Goal: Task Accomplishment & Management: Use online tool/utility

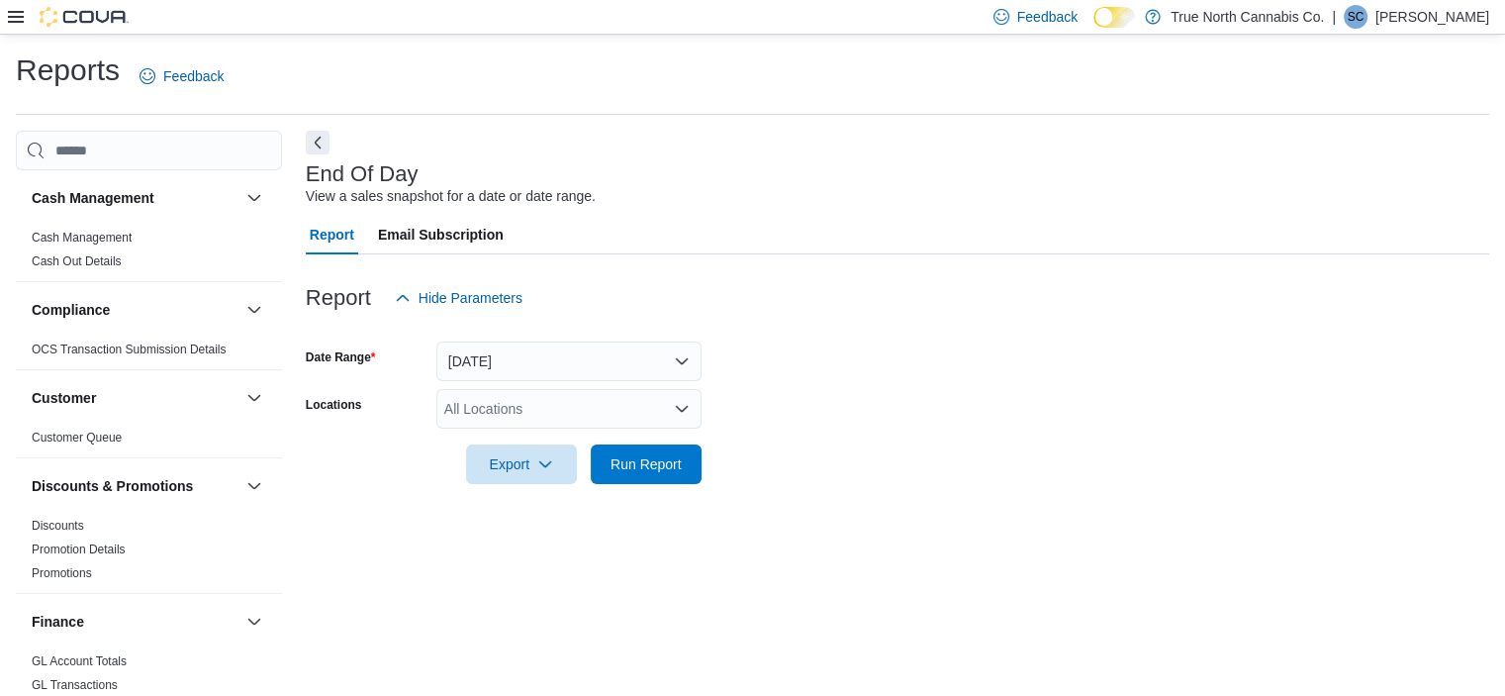
scroll to position [12, 0]
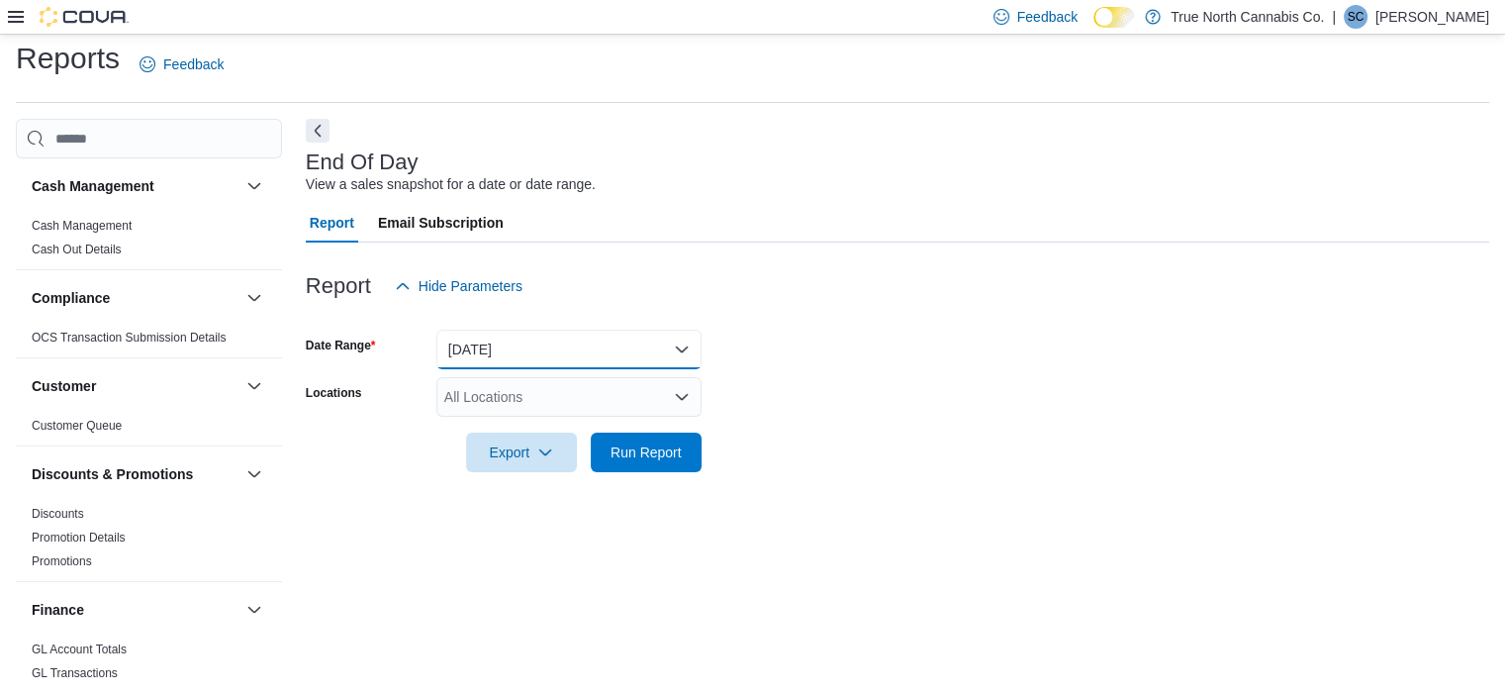
click at [523, 332] on button "[DATE]" at bounding box center [568, 350] width 265 height 40
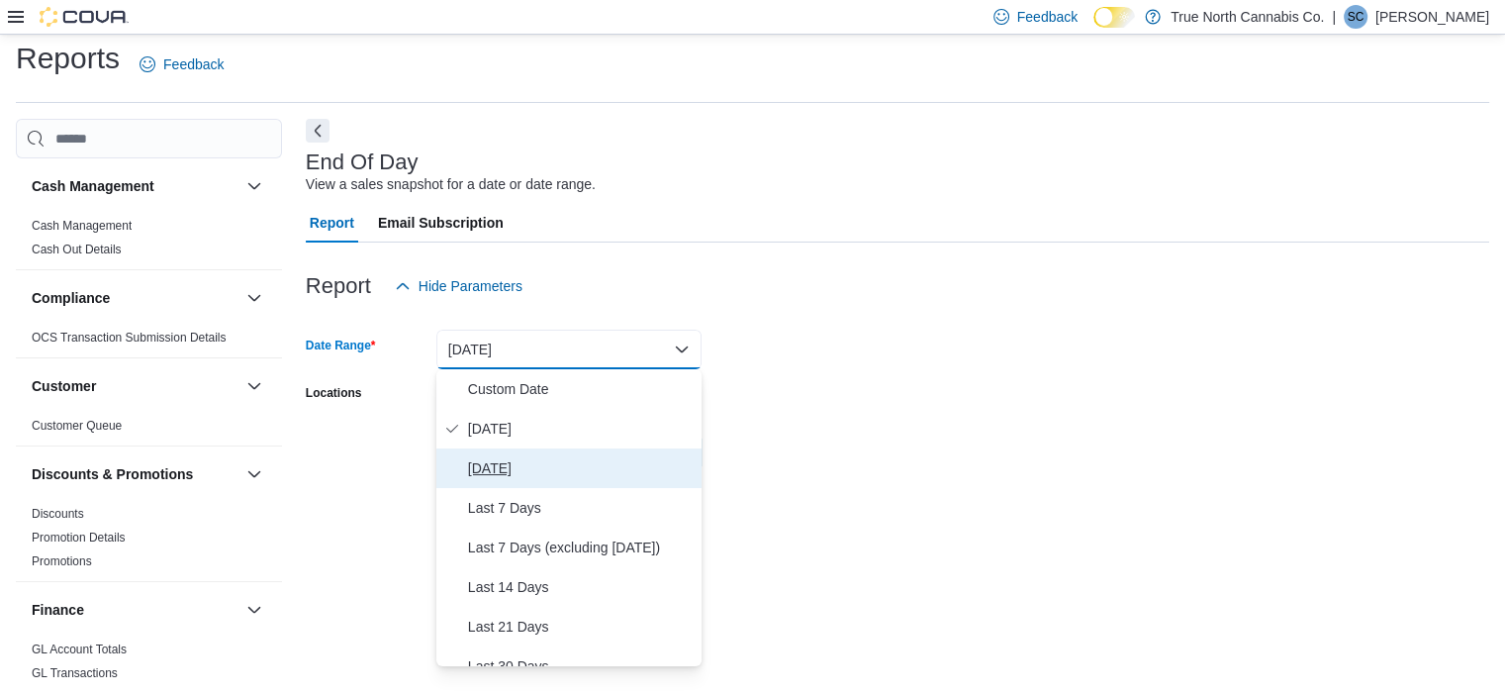
click at [566, 448] on button "Yesterday" at bounding box center [568, 468] width 265 height 40
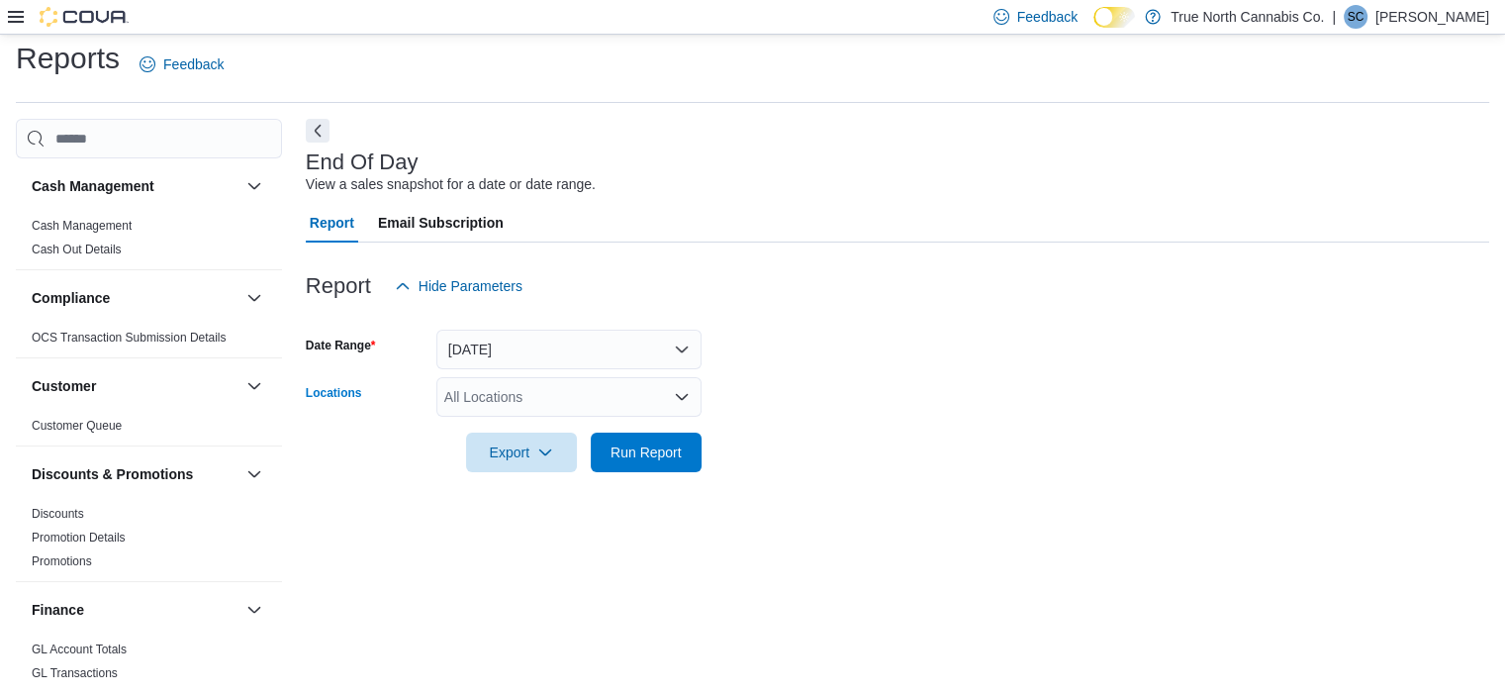
click at [544, 400] on div "All Locations" at bounding box center [568, 397] width 265 height 40
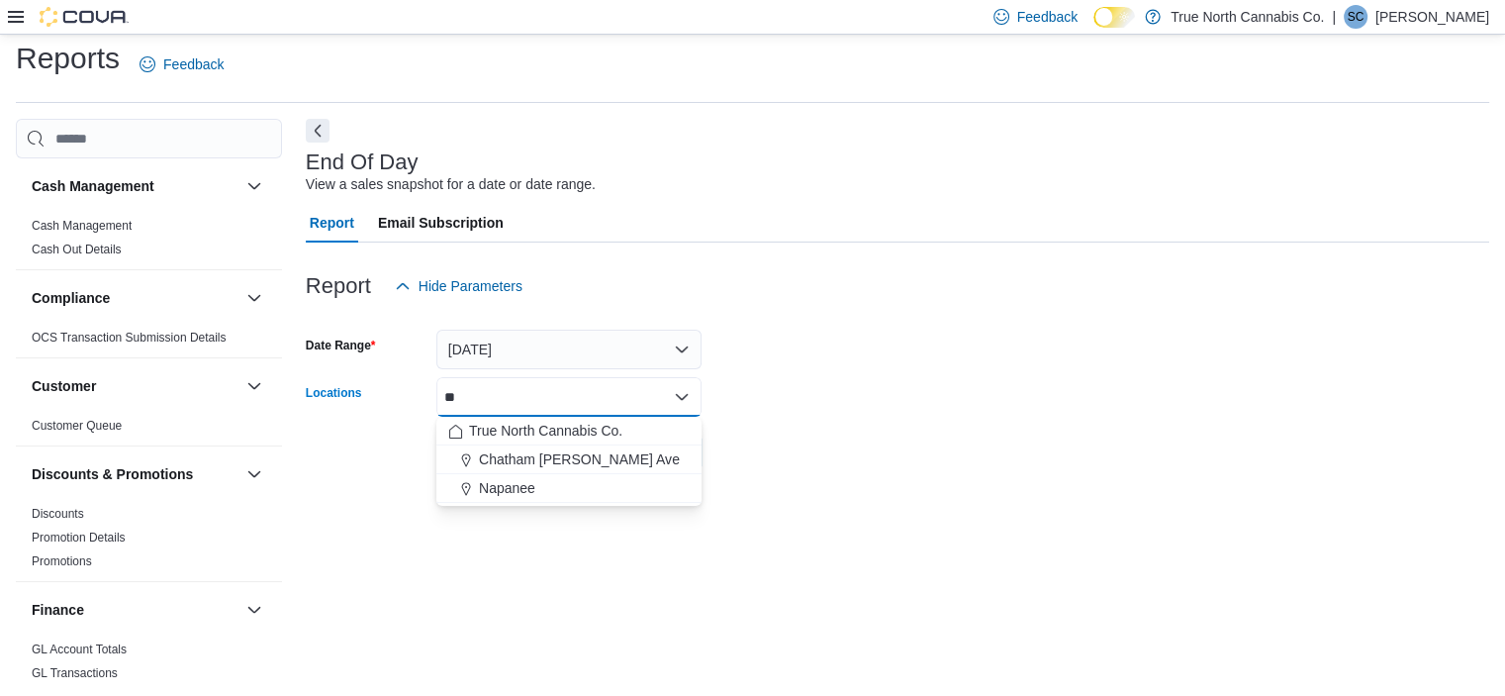
type input "***"
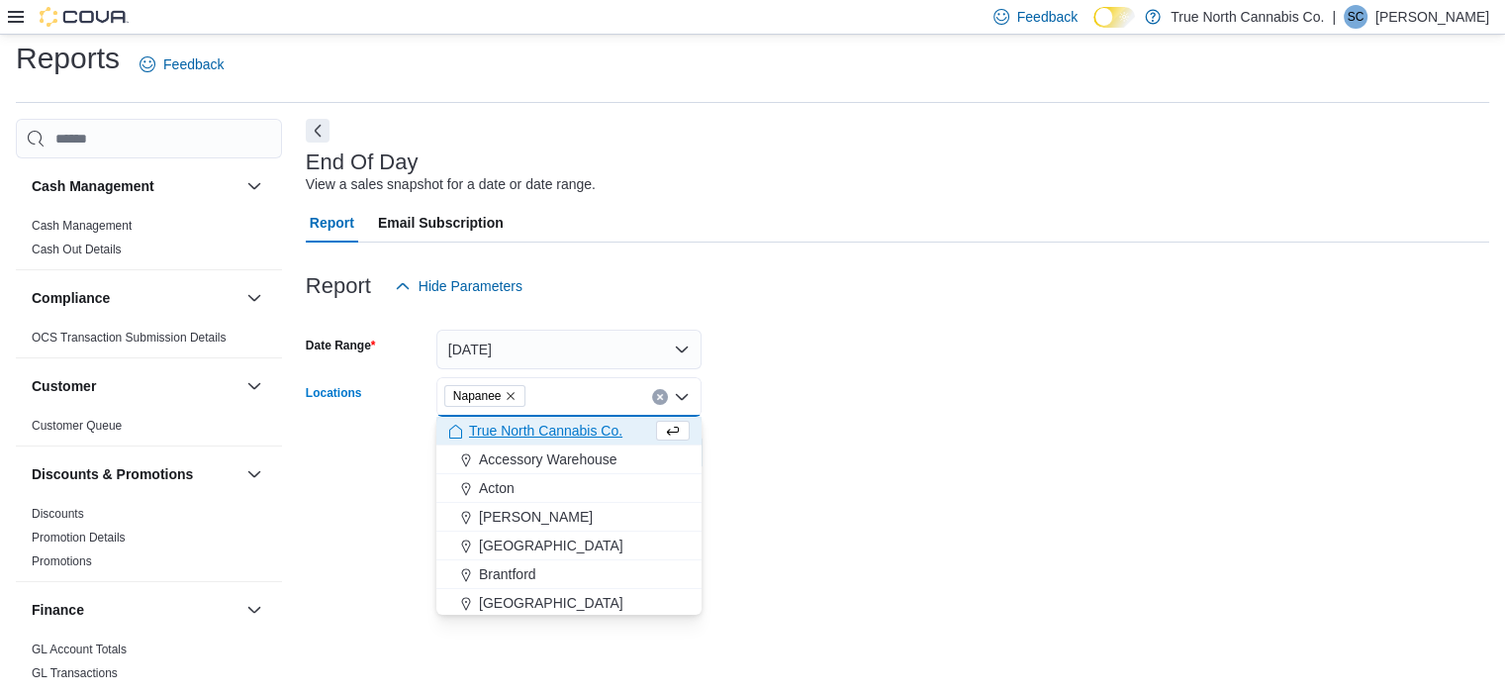
click at [1290, 240] on div "Report Email Subscription" at bounding box center [898, 223] width 1184 height 40
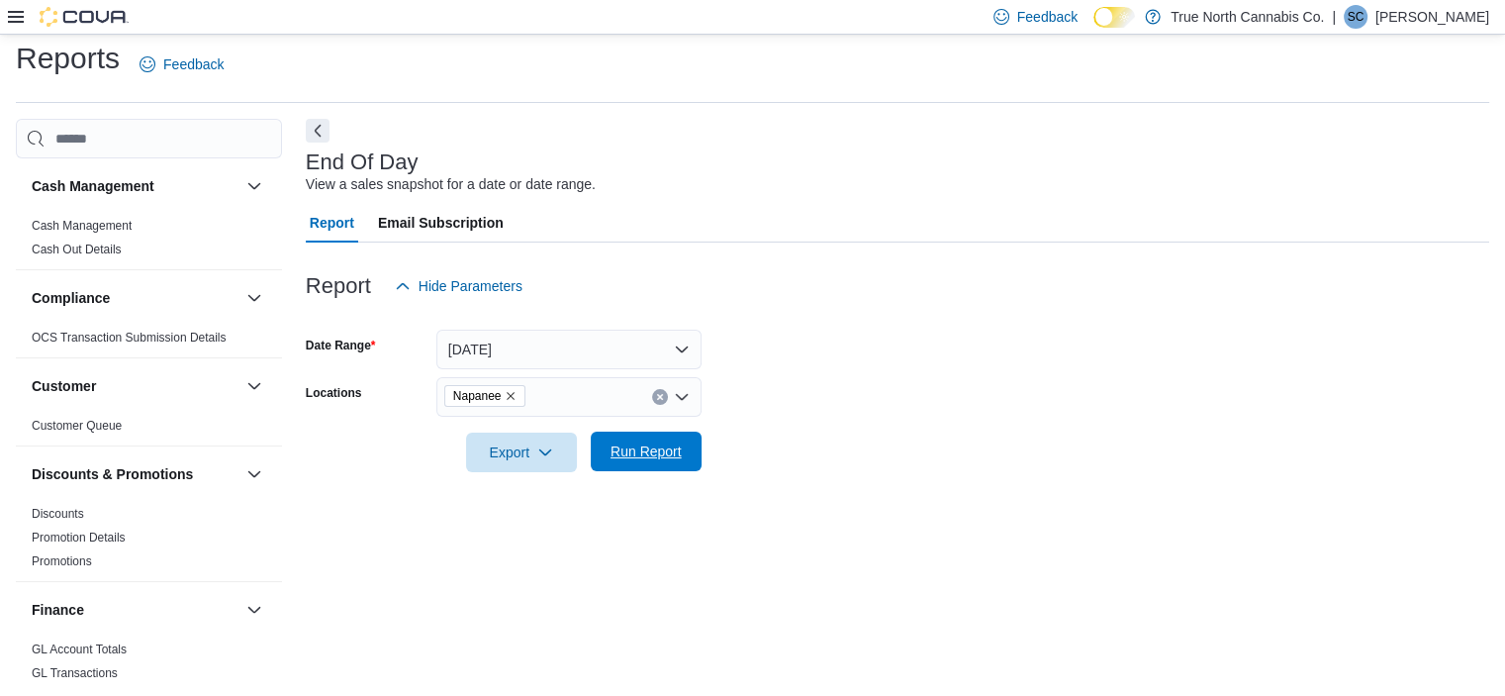
click at [644, 448] on span "Run Report" at bounding box center [646, 451] width 71 height 20
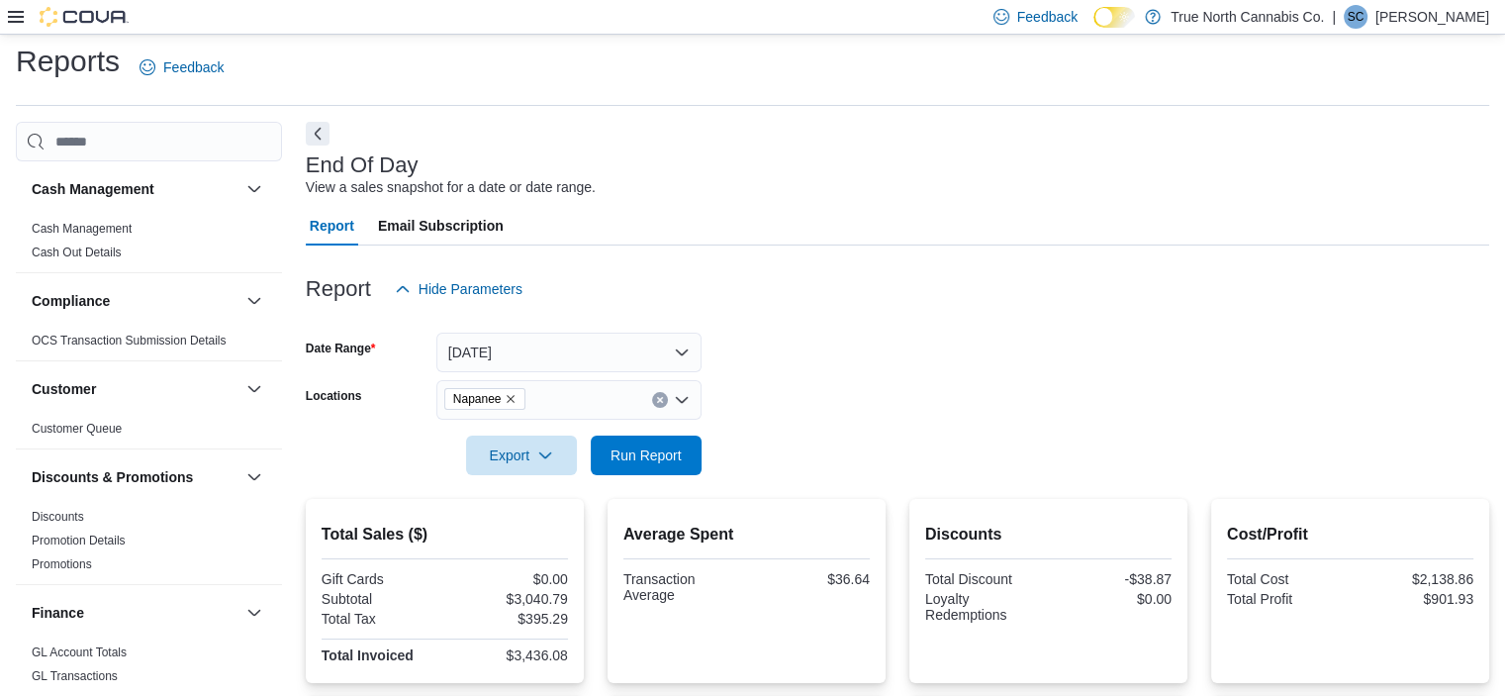
scroll to position [6, 0]
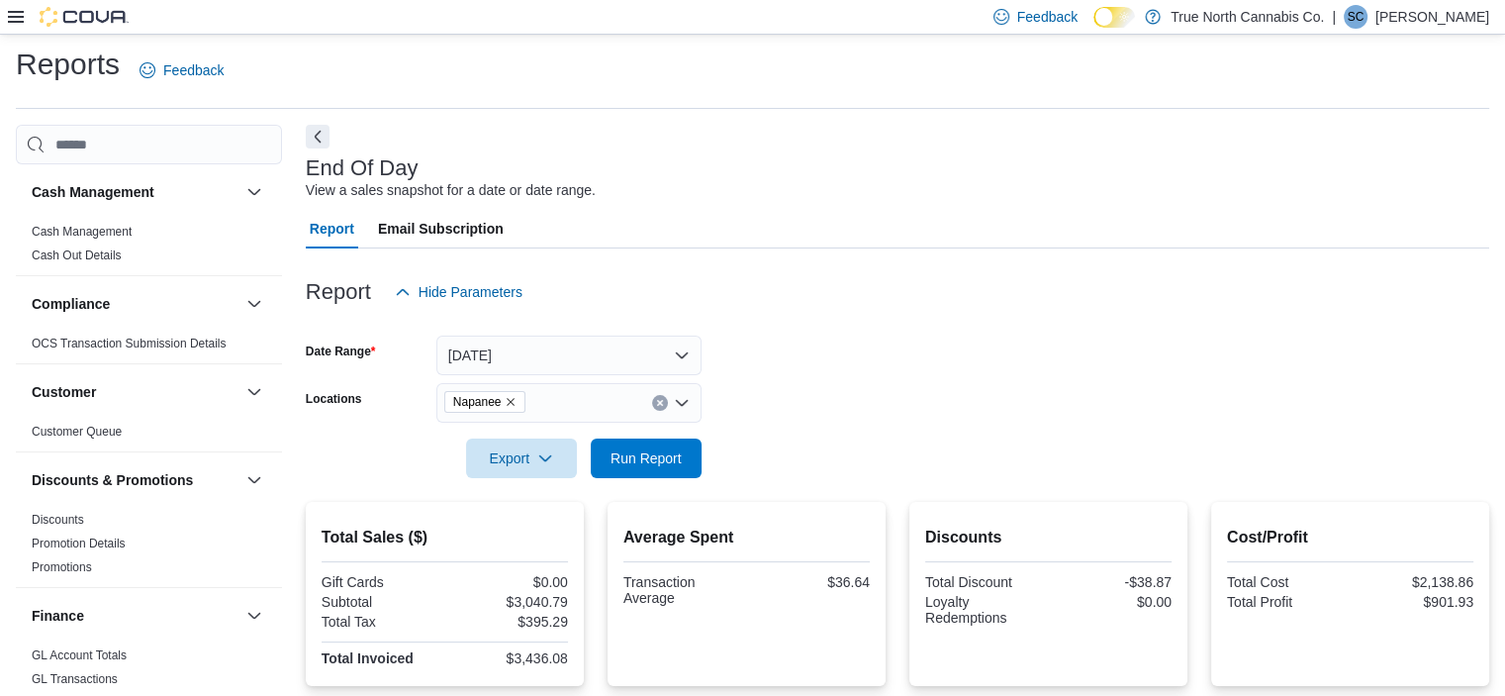
click at [804, 299] on div "Report Hide Parameters" at bounding box center [898, 292] width 1184 height 40
click at [662, 358] on button "Yesterday" at bounding box center [568, 355] width 265 height 40
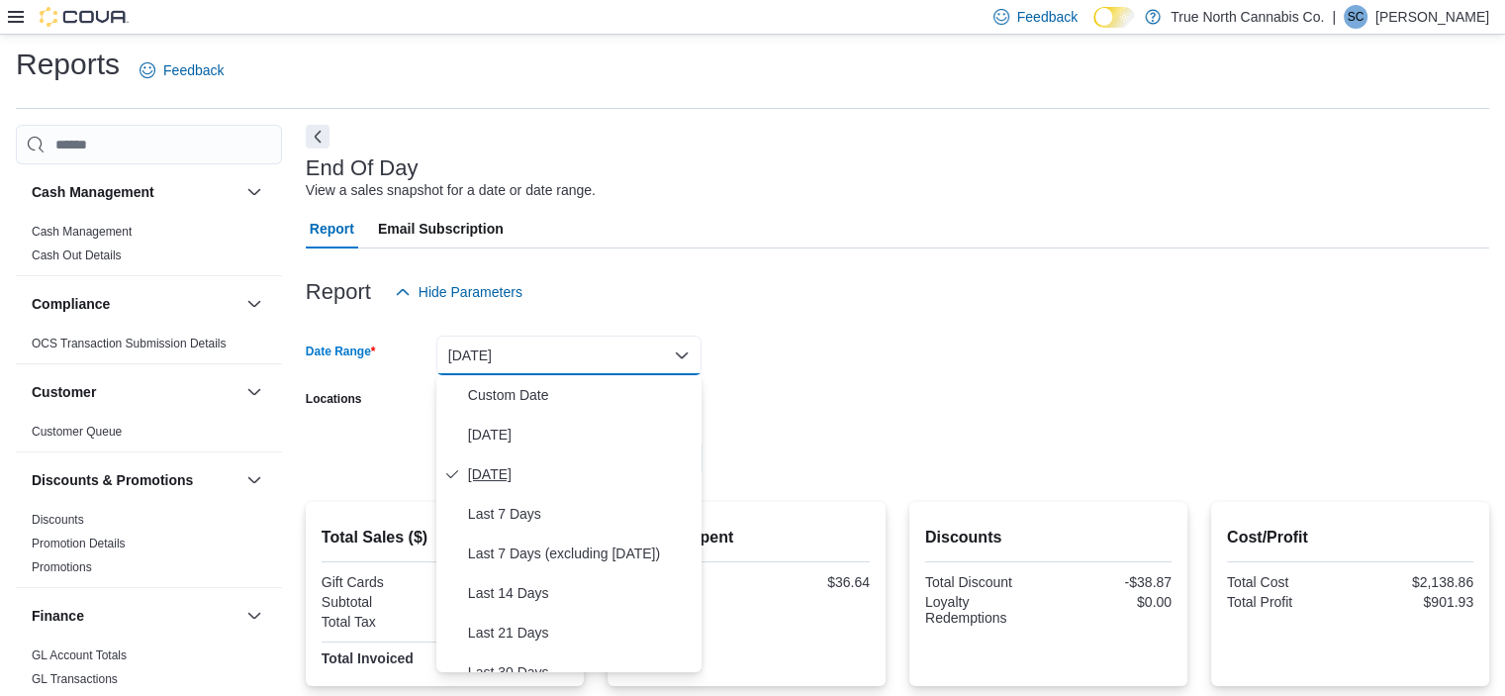
click at [525, 462] on span "Yesterday" at bounding box center [581, 474] width 226 height 24
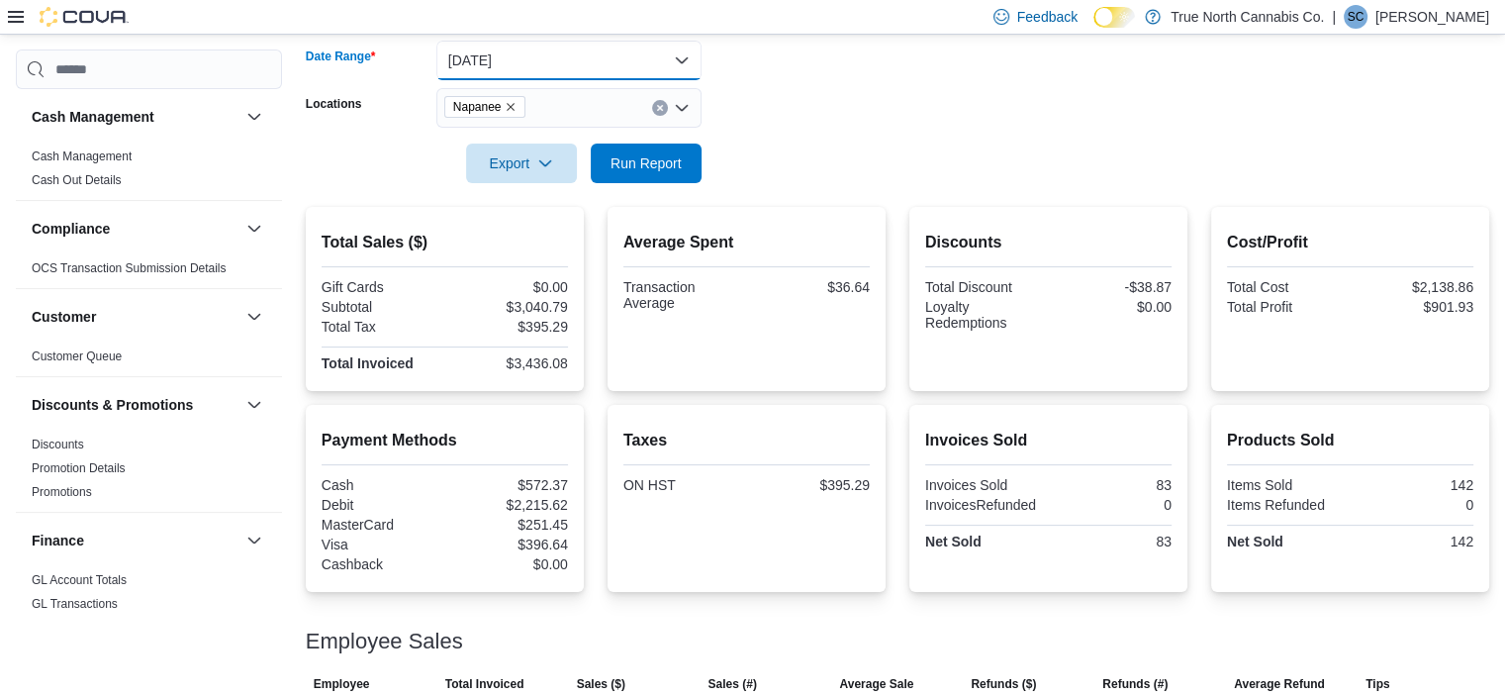
scroll to position [204, 0]
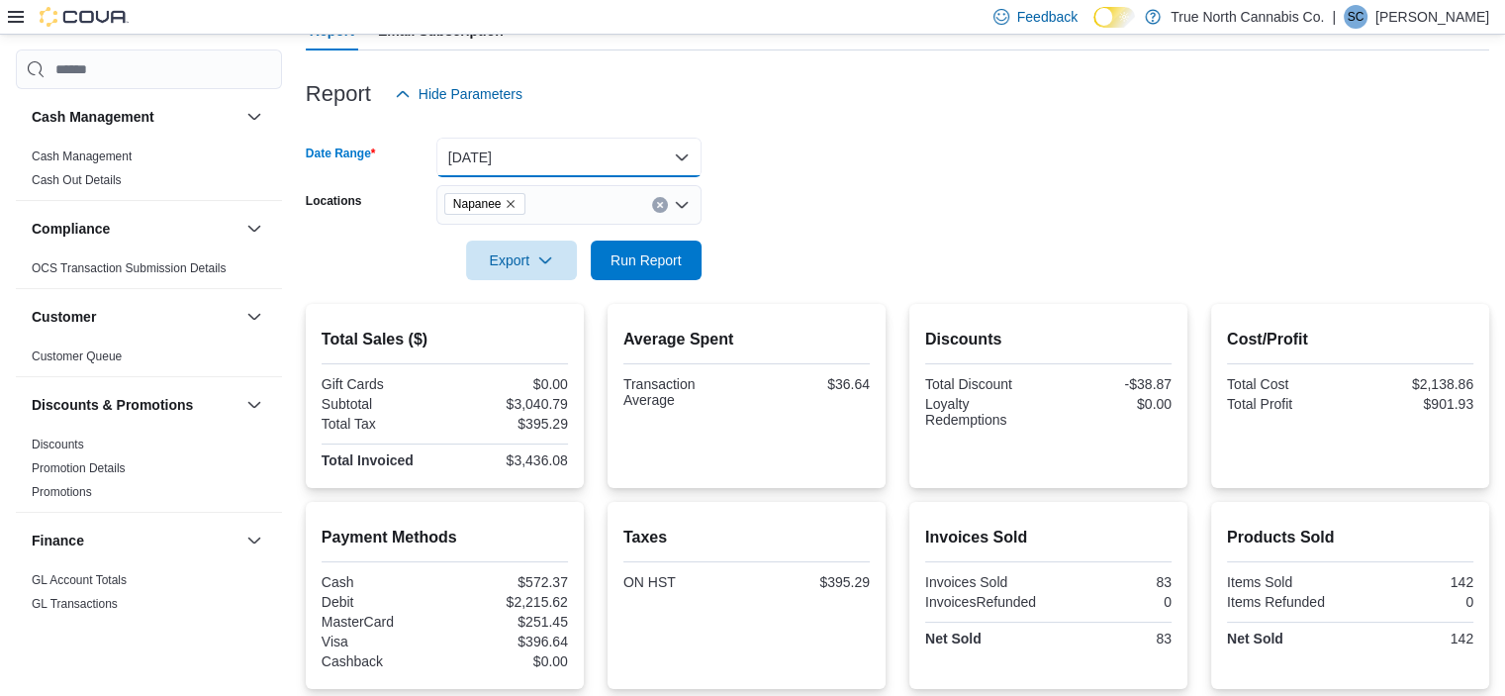
click at [524, 165] on button "Yesterday" at bounding box center [568, 158] width 265 height 40
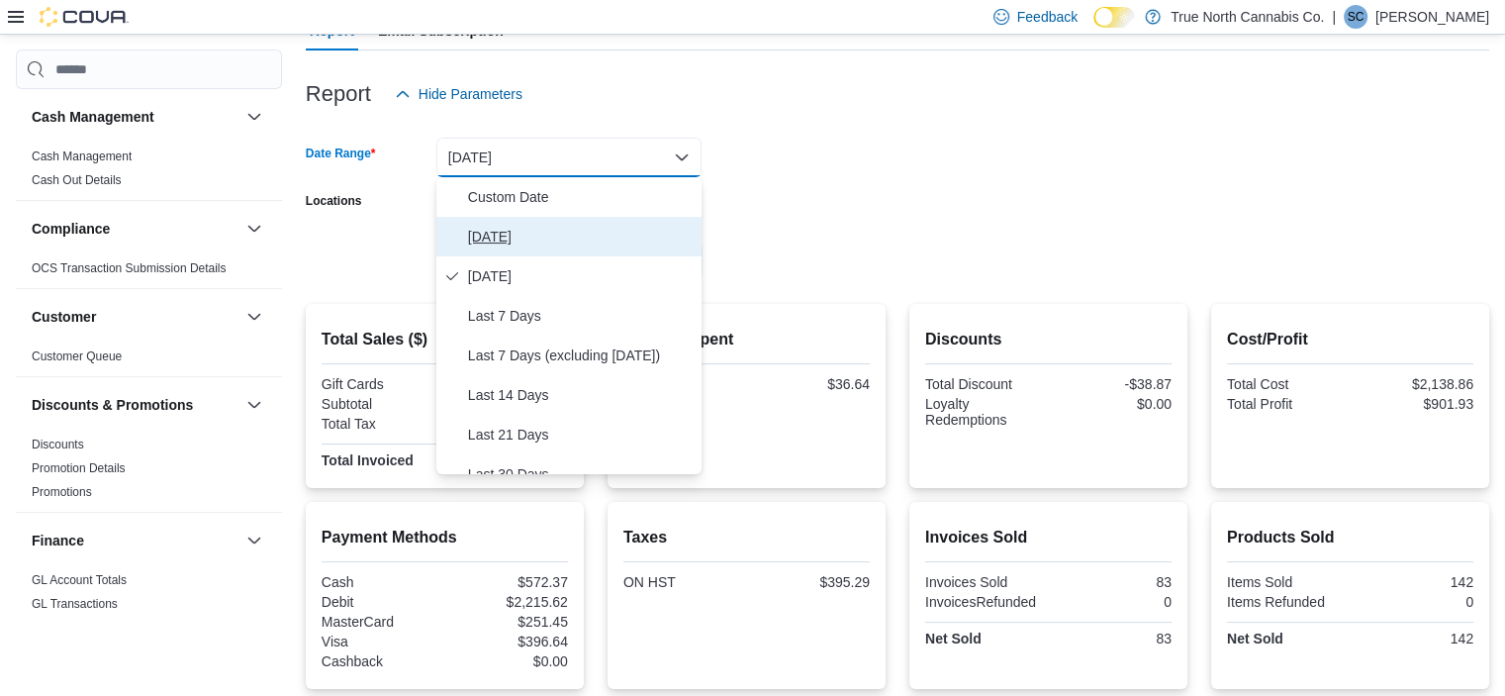
click at [530, 230] on span "Today" at bounding box center [581, 237] width 226 height 24
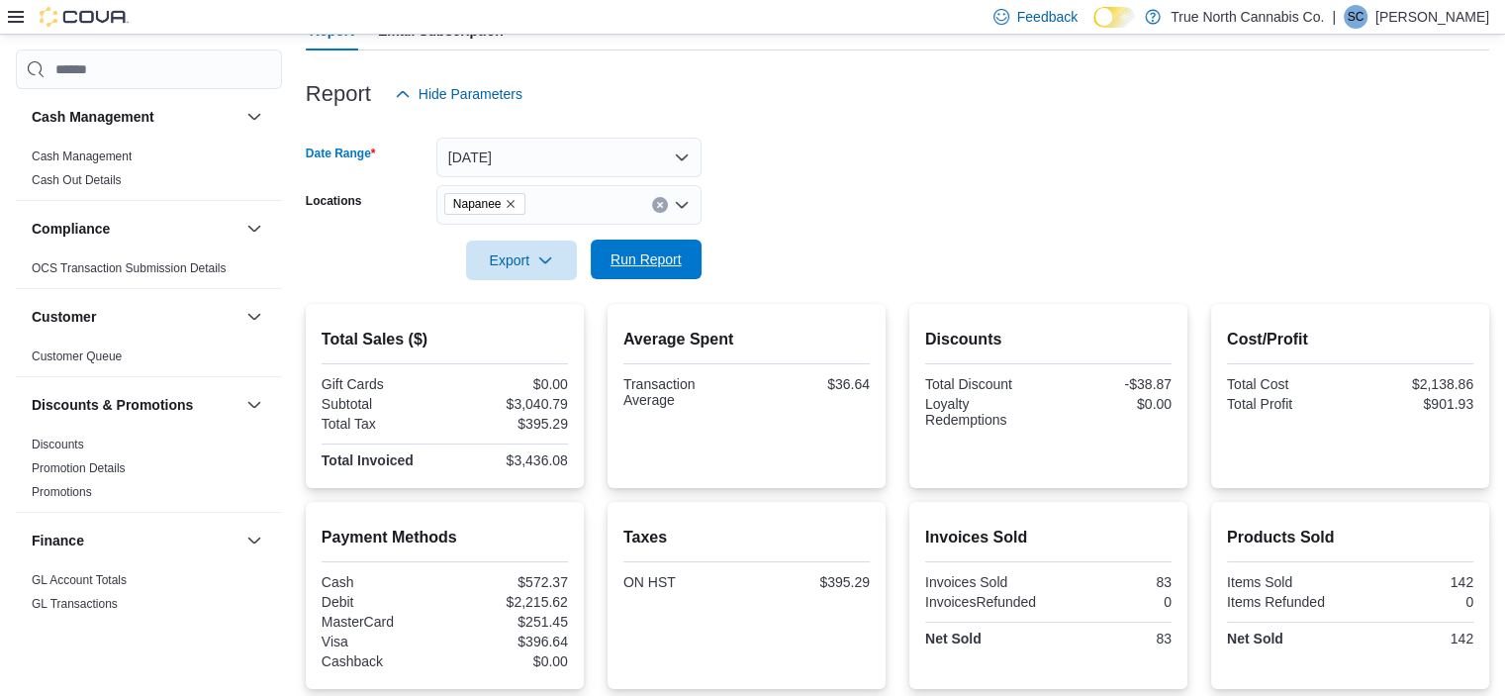
click at [656, 270] on span "Run Report" at bounding box center [646, 259] width 87 height 40
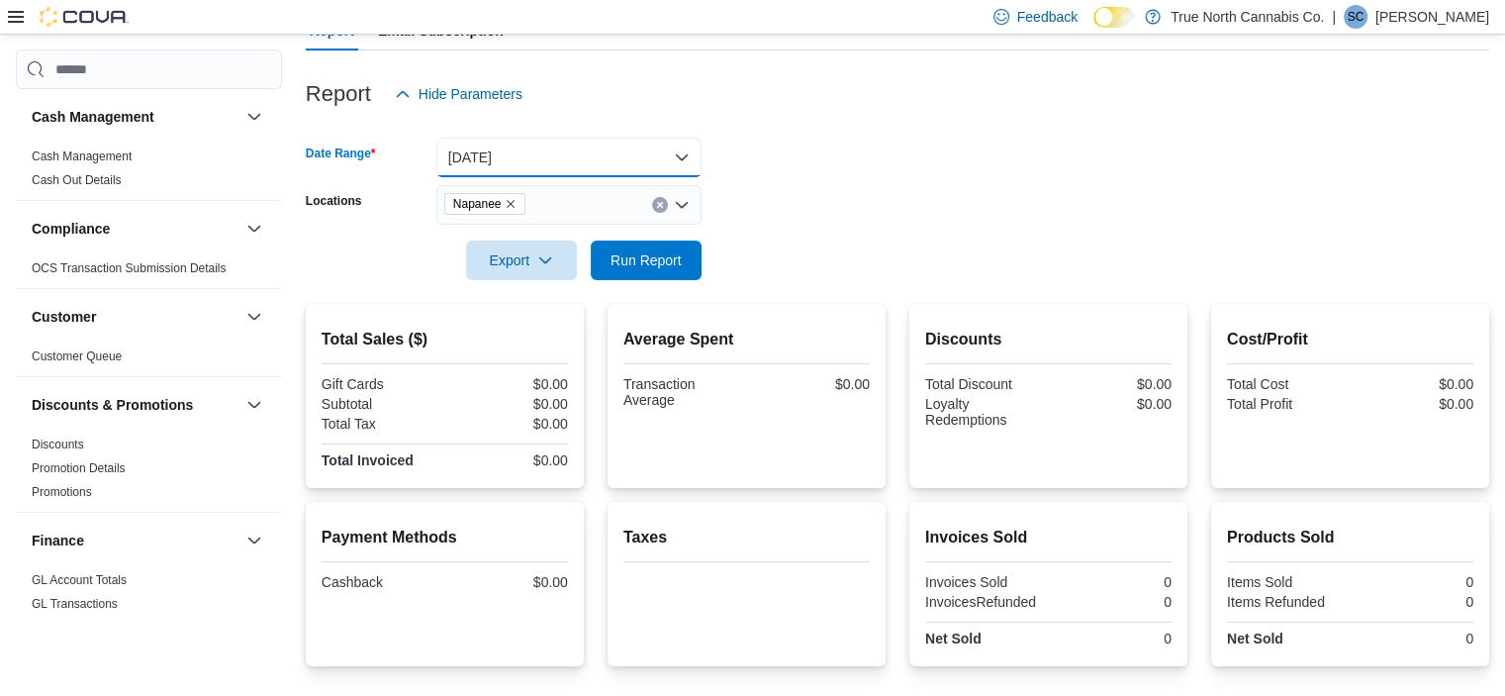
click at [607, 142] on button "Today" at bounding box center [568, 158] width 265 height 40
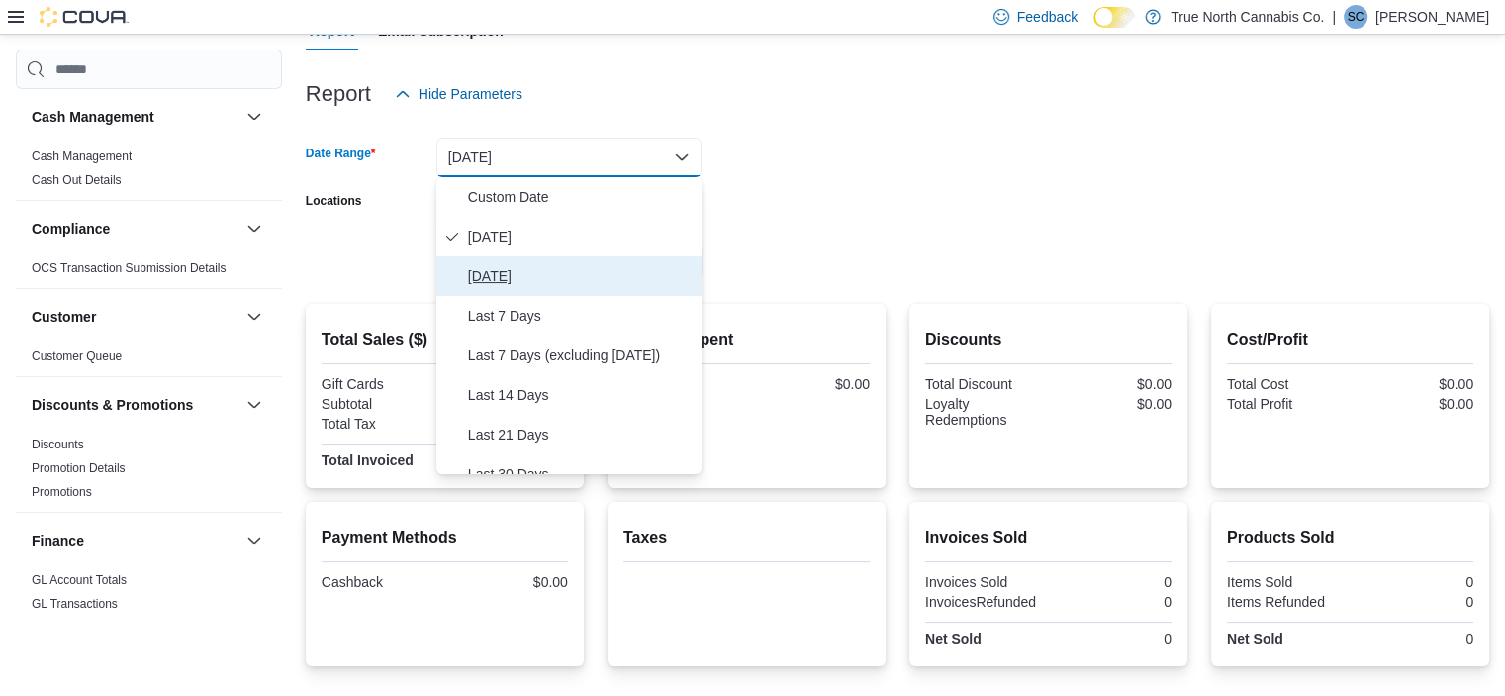
click at [574, 260] on button "Yesterday" at bounding box center [568, 276] width 265 height 40
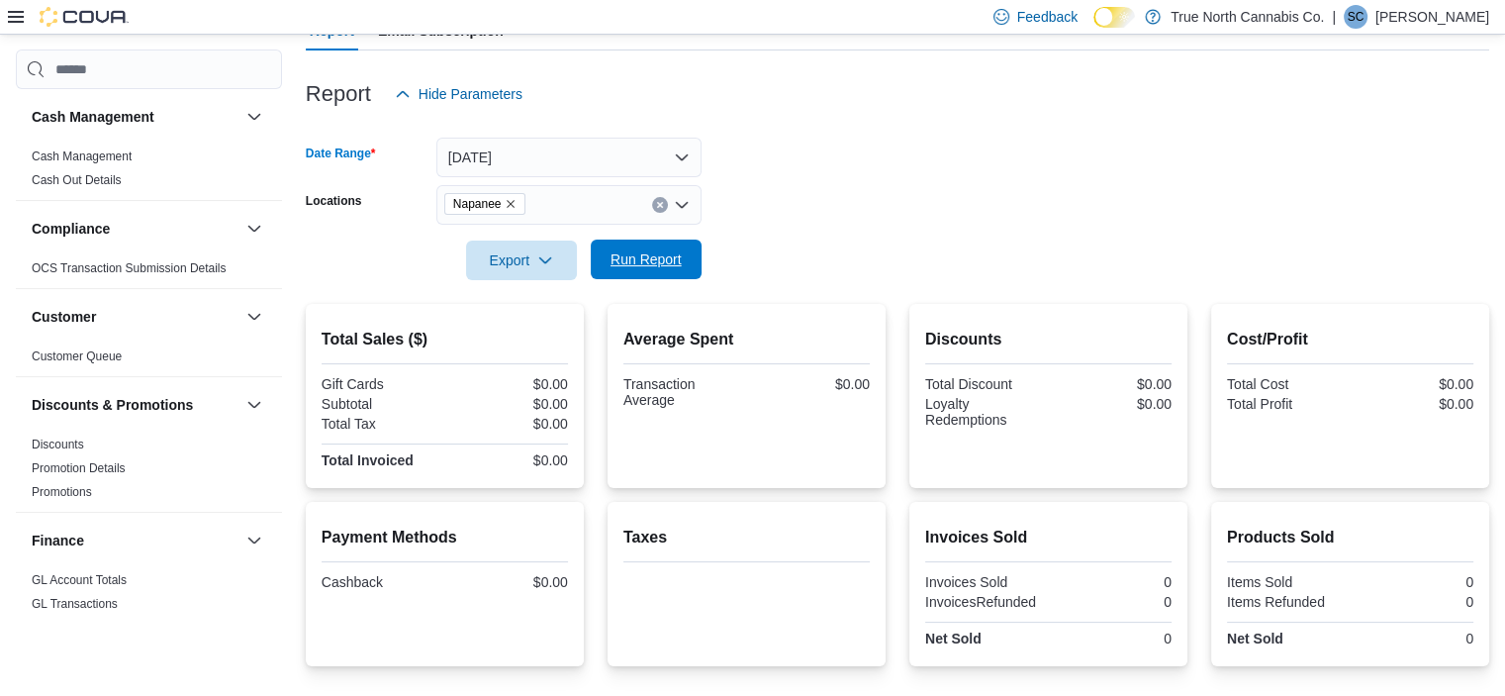
click at [624, 256] on span "Run Report" at bounding box center [646, 259] width 71 height 20
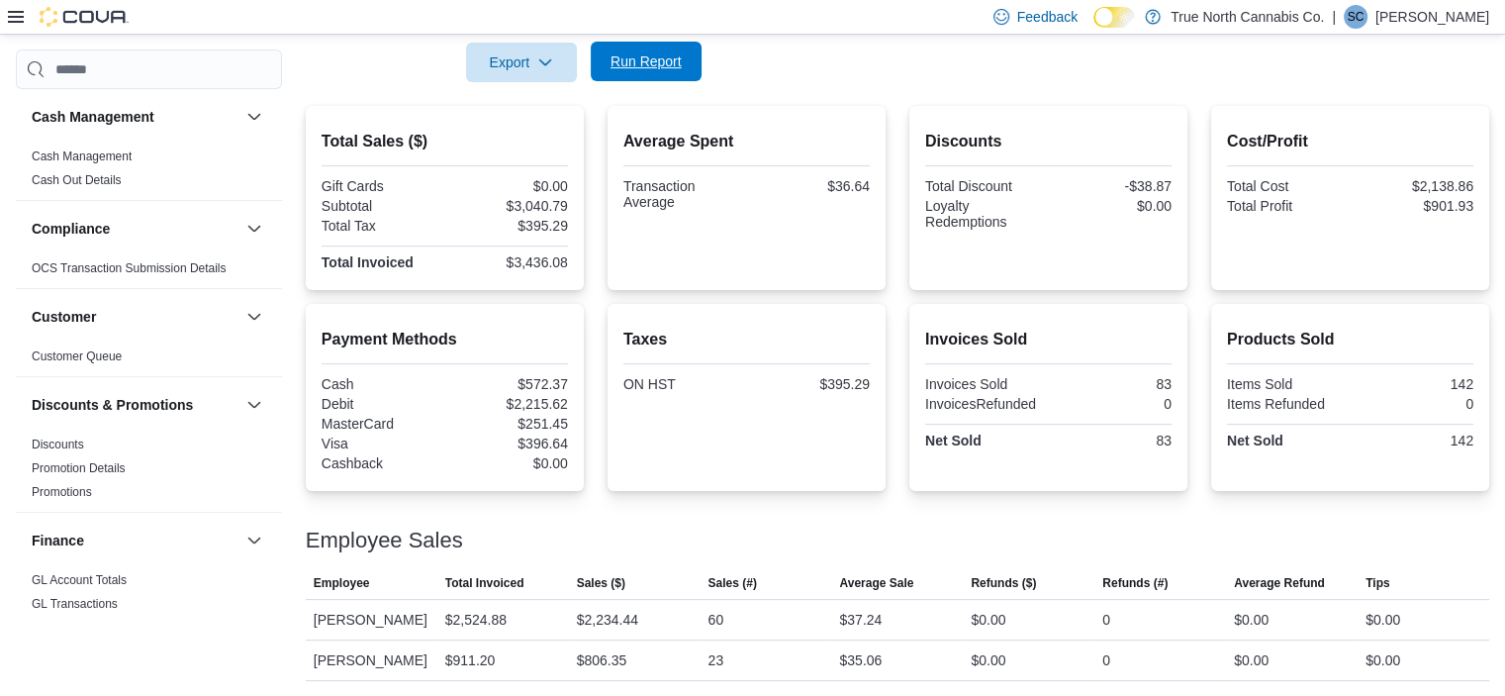
scroll to position [174, 0]
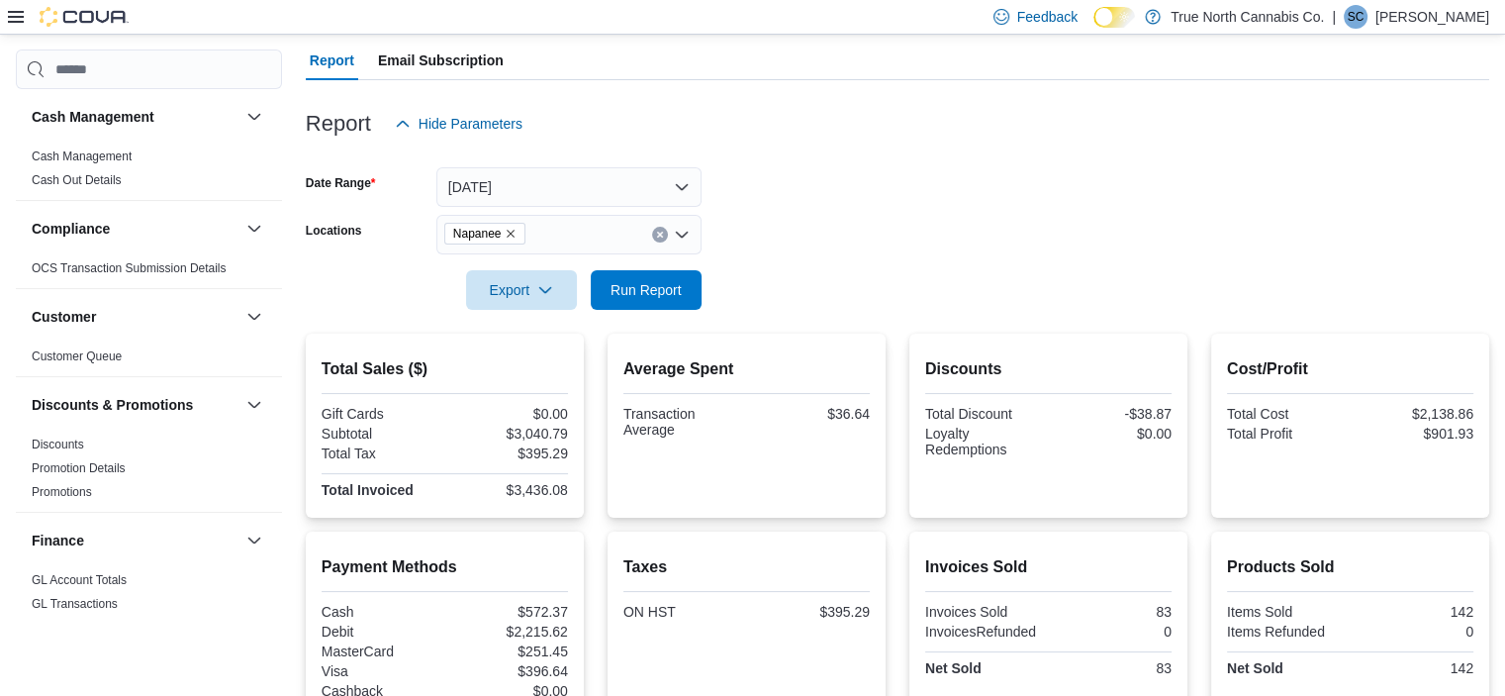
click at [516, 233] on icon "Remove Napanee from selection in this group" at bounding box center [511, 234] width 12 height 12
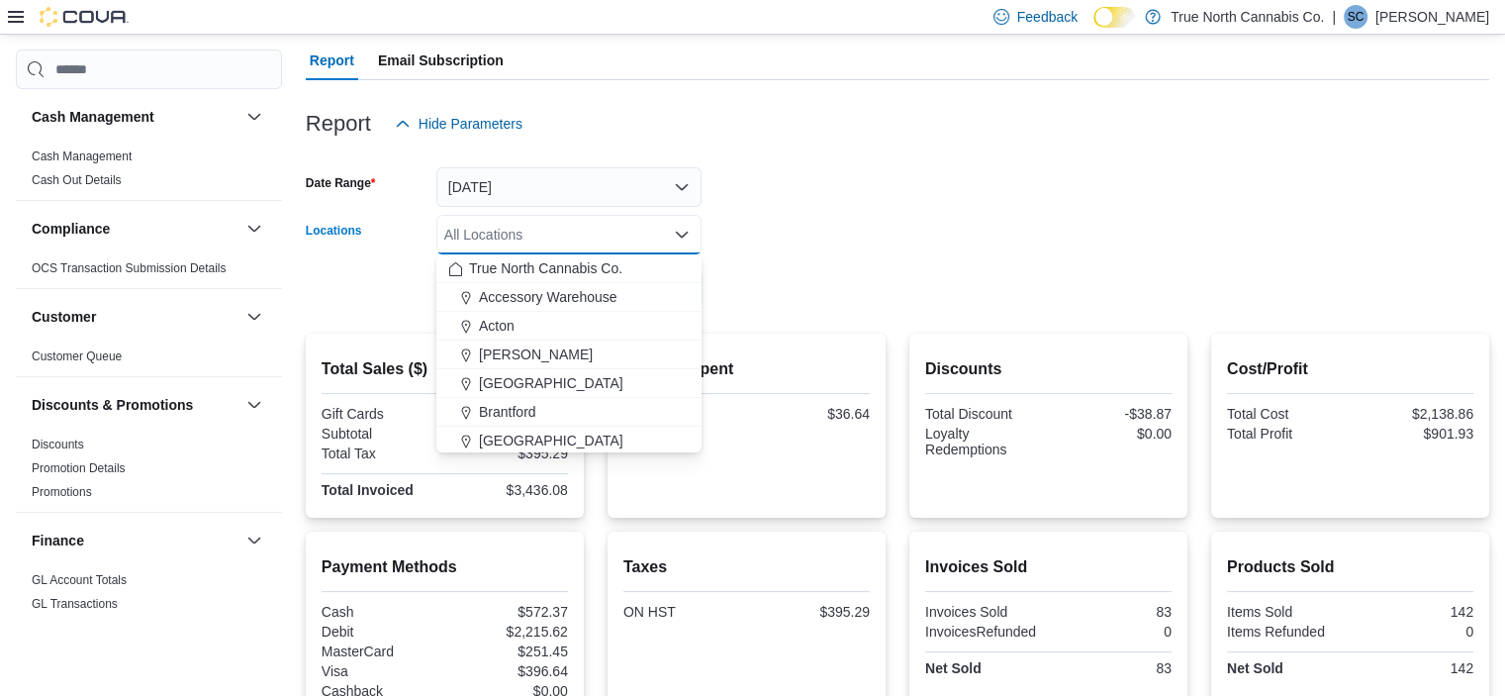
type input "*"
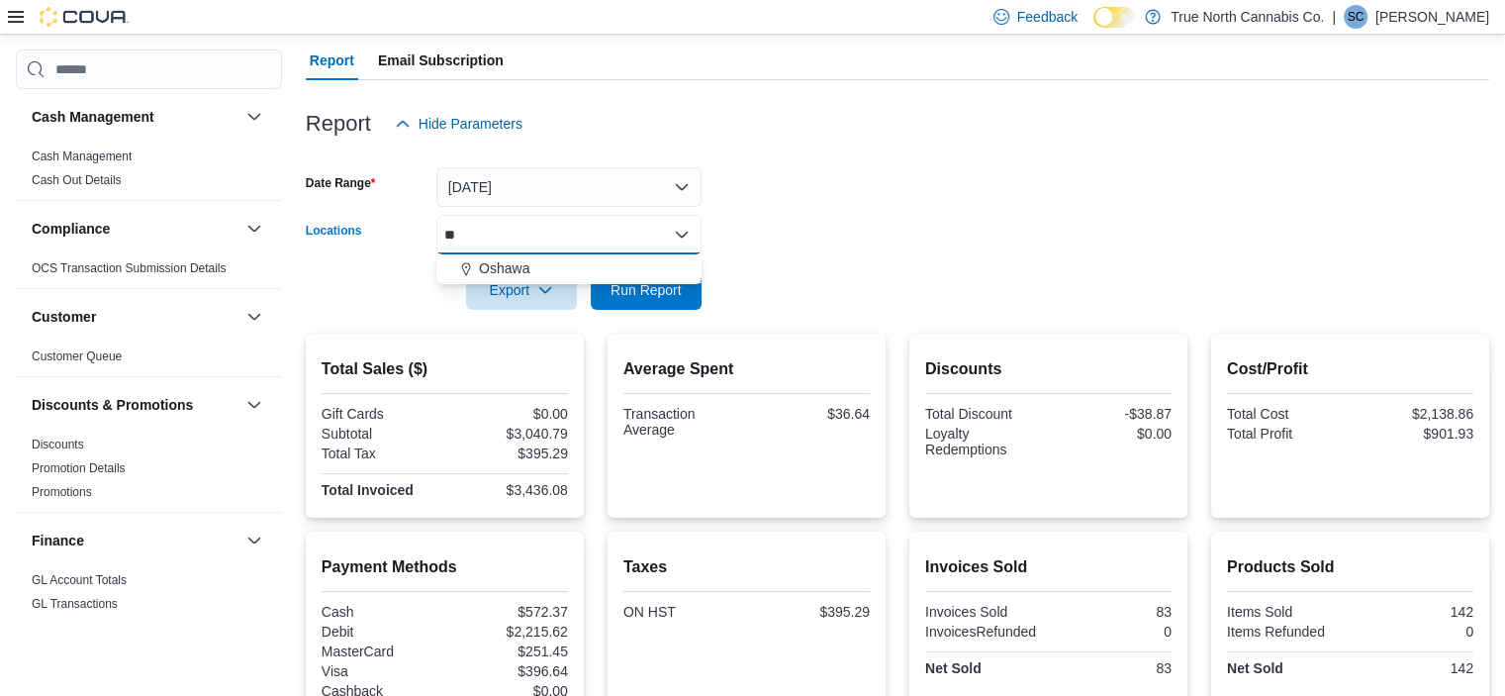
type input "***"
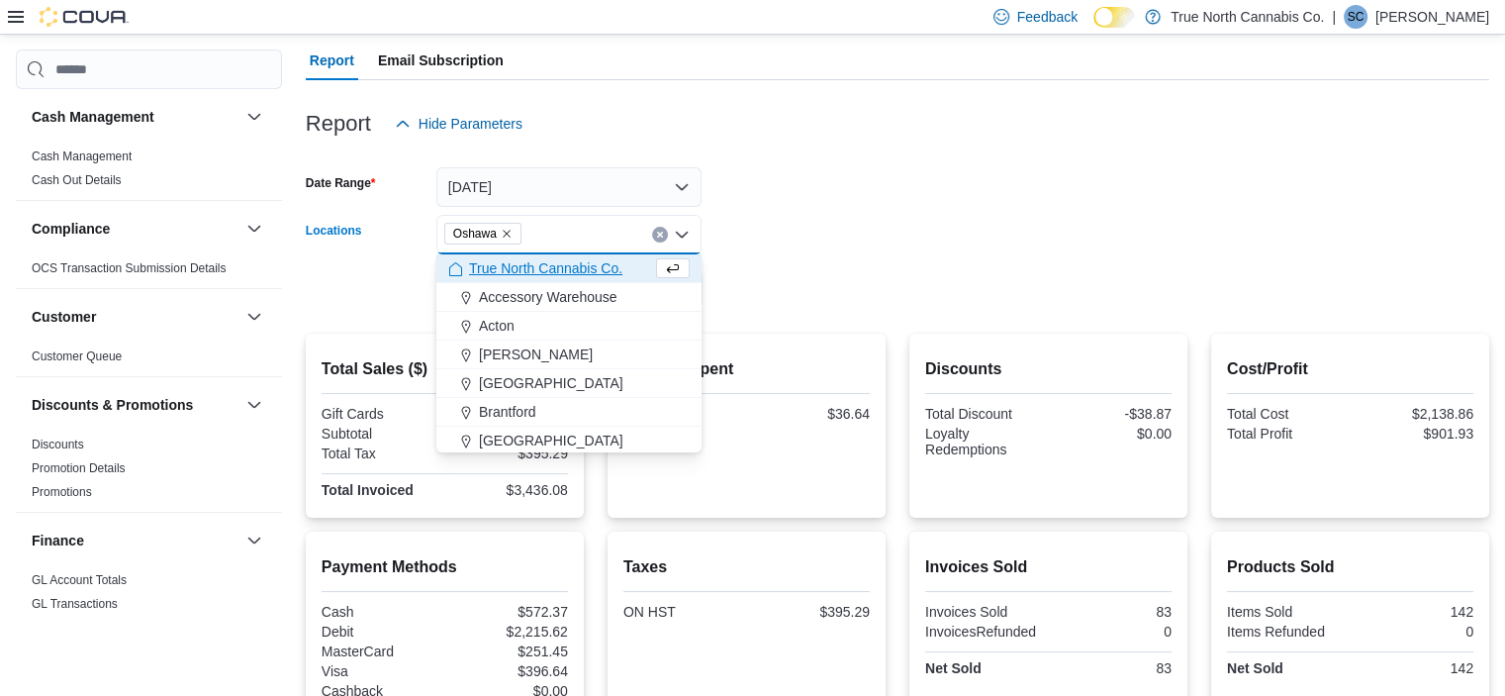
click at [819, 225] on form "Date Range Yesterday Locations Oshawa Combo box. Selected. Oshawa. Press Backsp…" at bounding box center [898, 226] width 1184 height 166
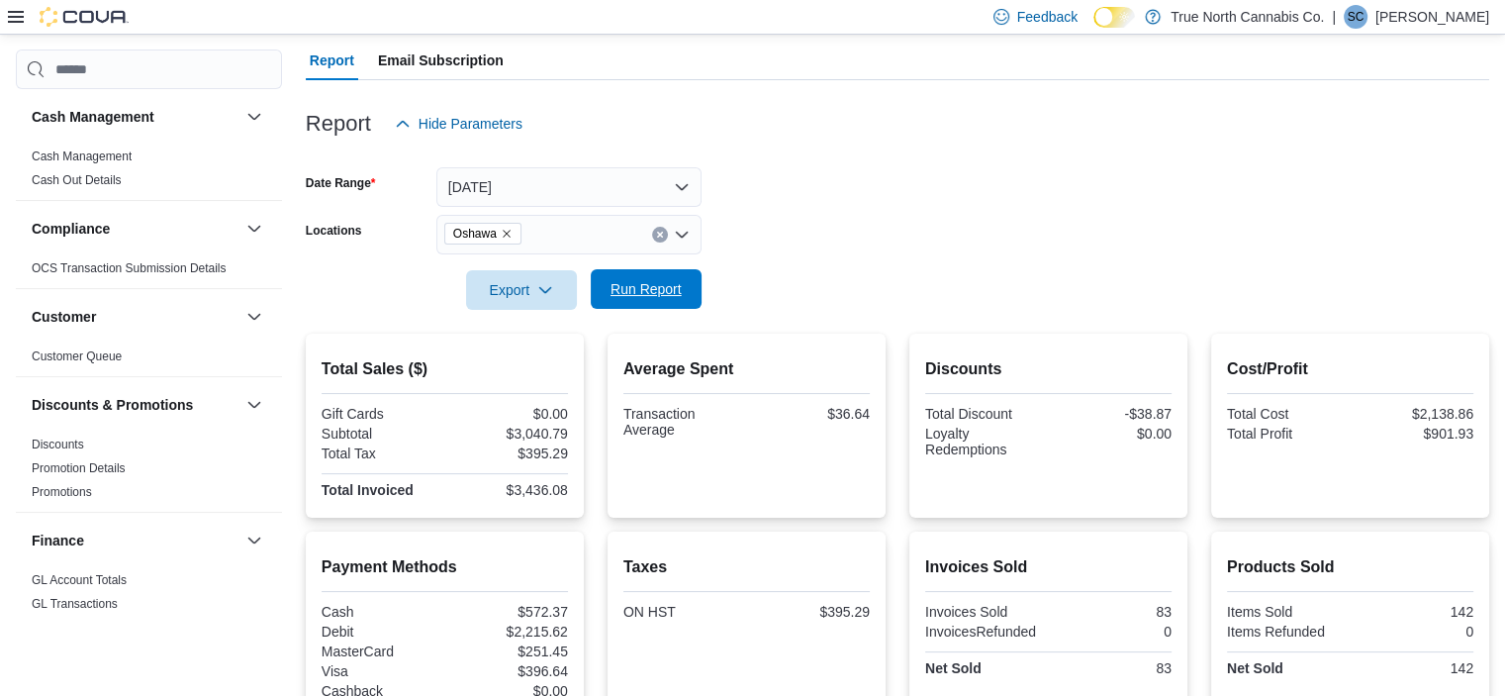
click at [648, 292] on span "Run Report" at bounding box center [646, 289] width 71 height 20
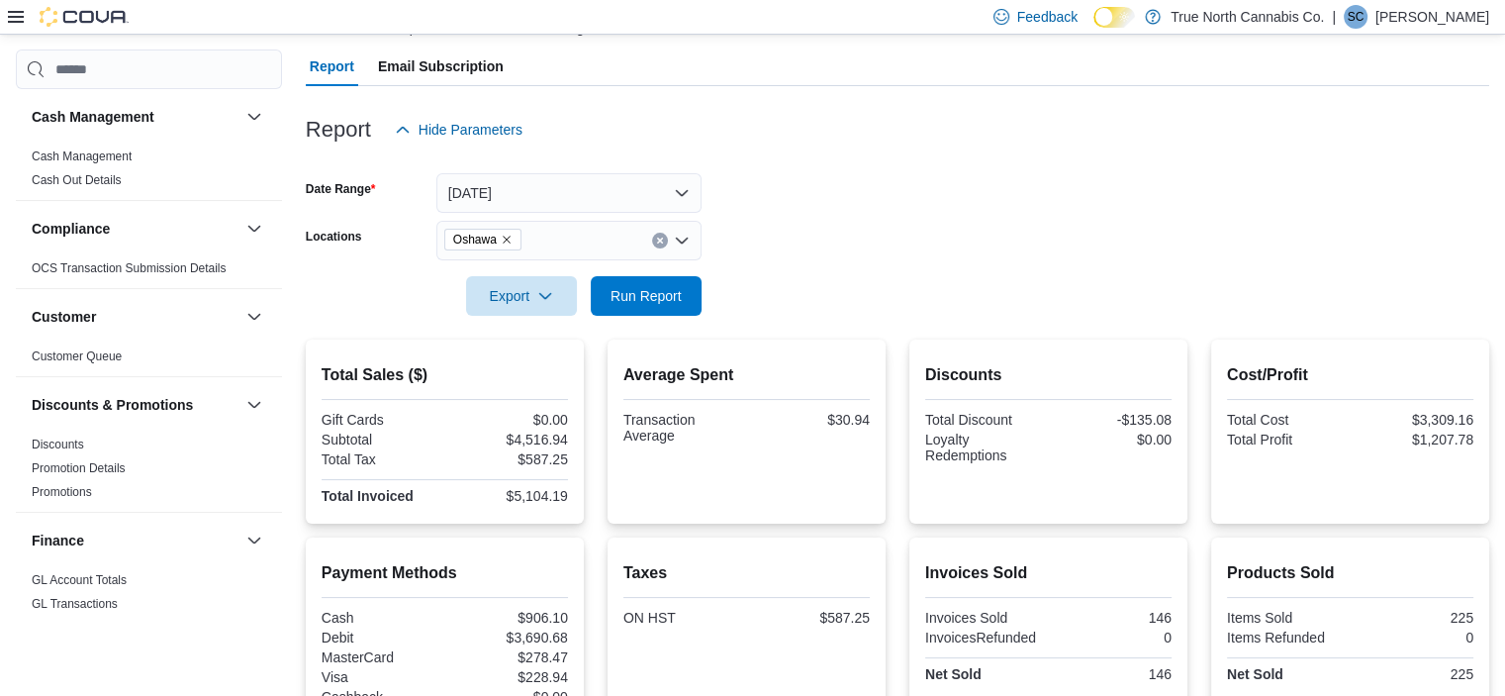
scroll to position [167, 0]
click at [526, 197] on button "Yesterday" at bounding box center [568, 194] width 265 height 40
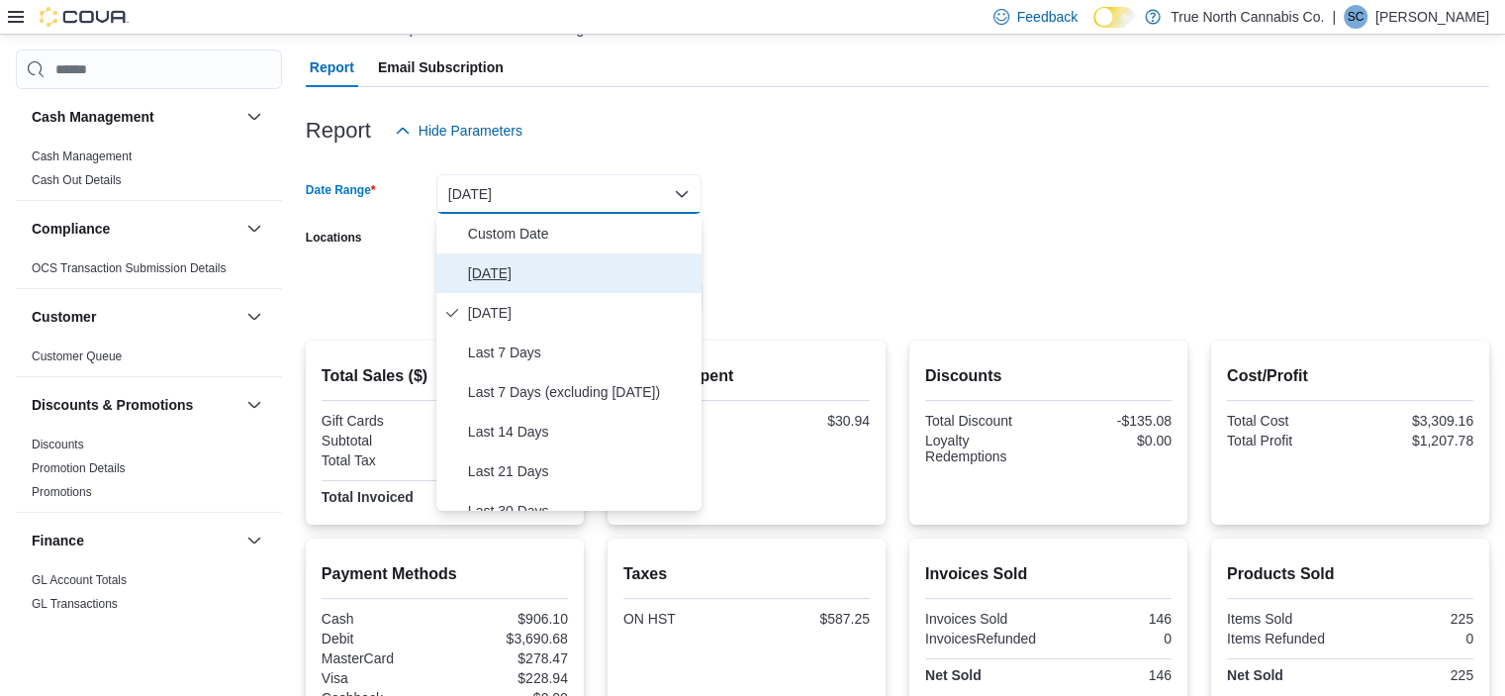
click at [519, 261] on span "Today" at bounding box center [581, 273] width 226 height 24
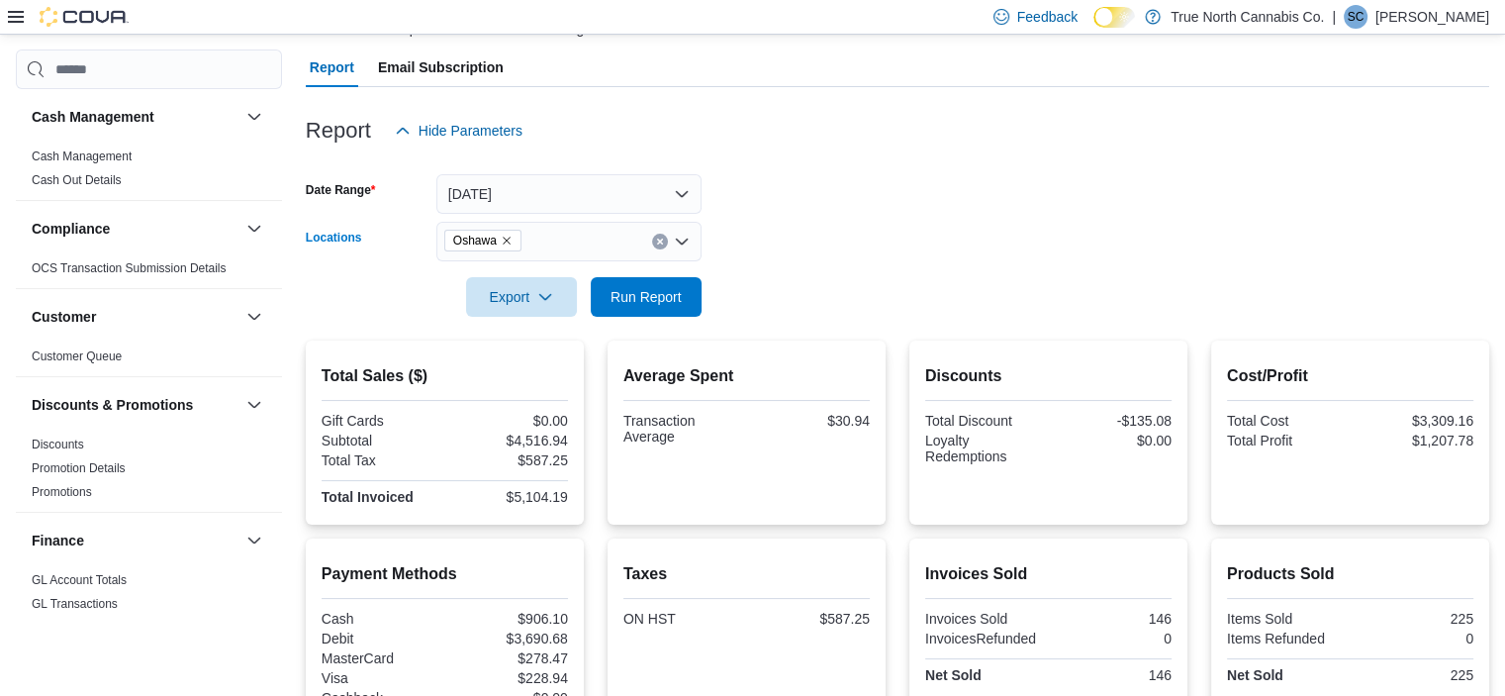
click at [515, 238] on span "Oshawa" at bounding box center [482, 241] width 77 height 22
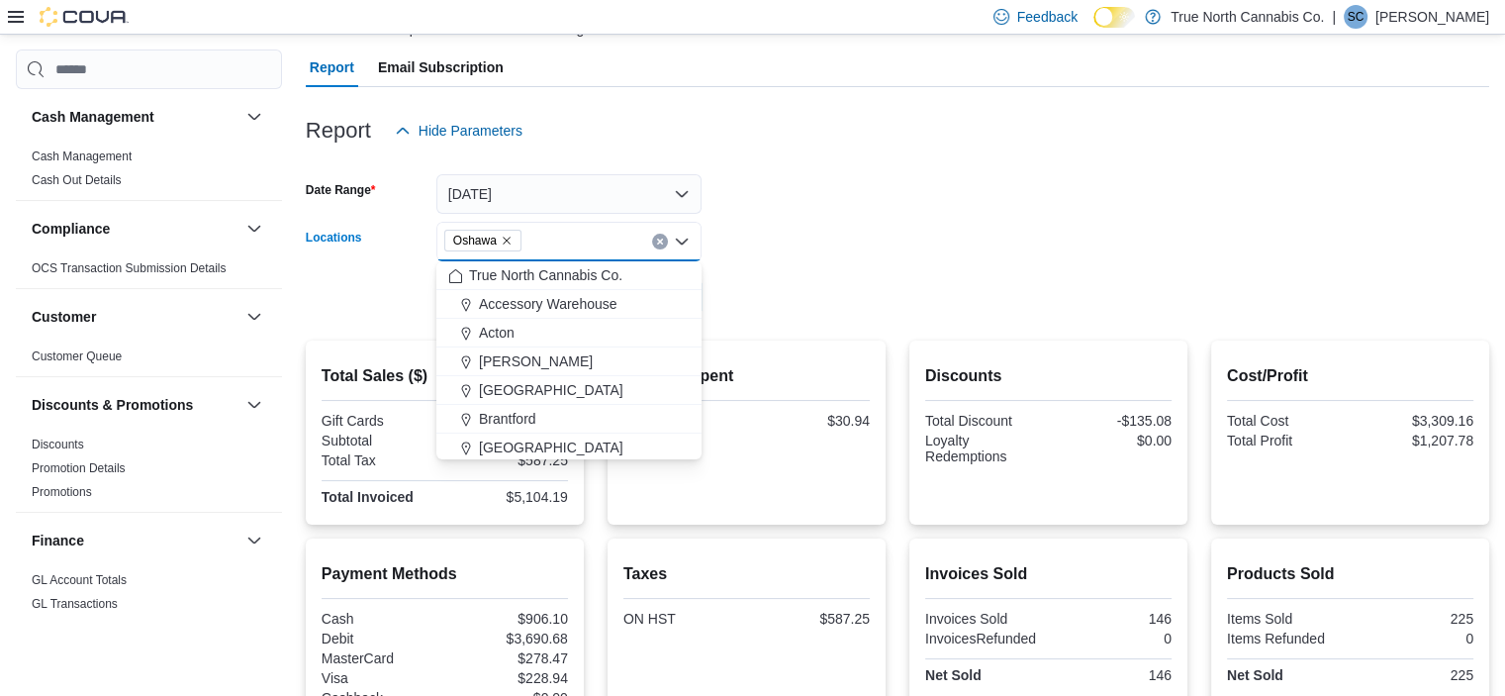
click at [504, 238] on icon "Remove Oshawa from selection in this group" at bounding box center [507, 241] width 12 height 12
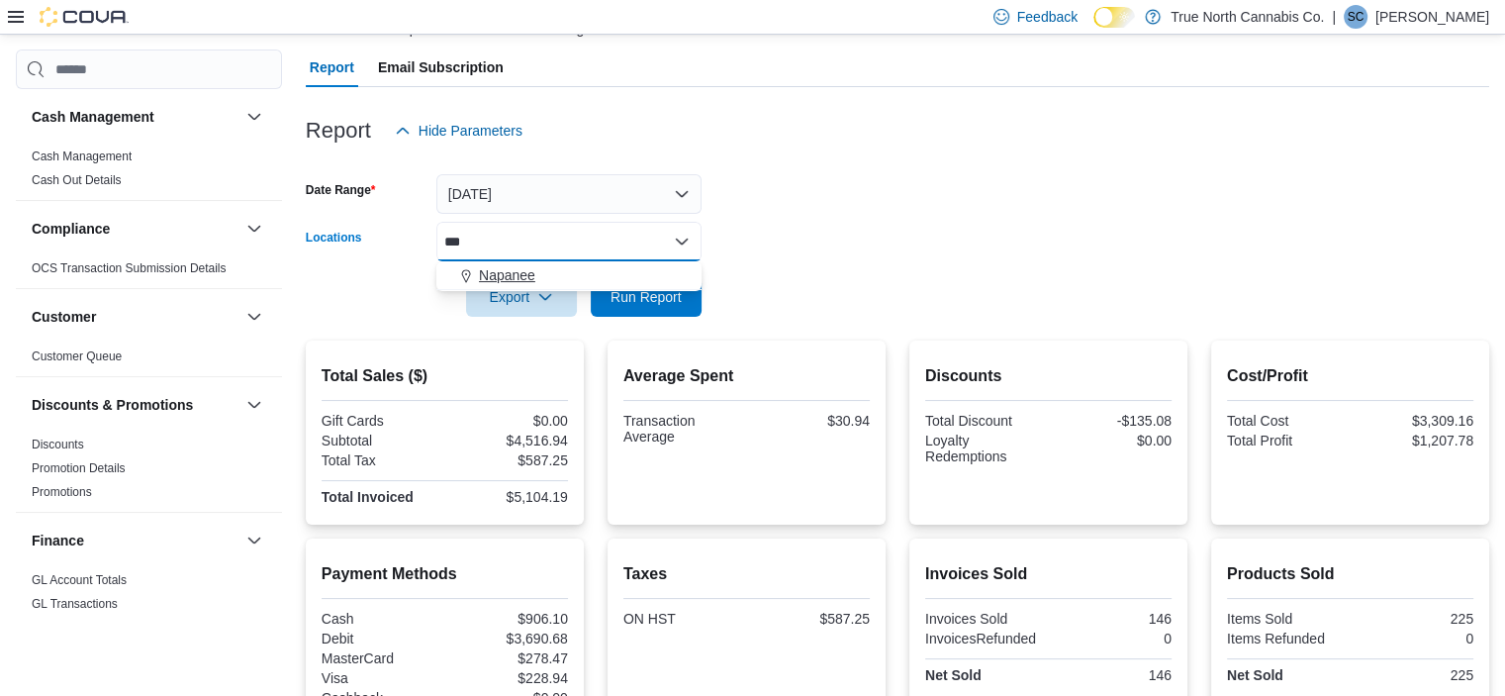
type input "***"
click at [542, 288] on button "Napanee" at bounding box center [568, 275] width 265 height 29
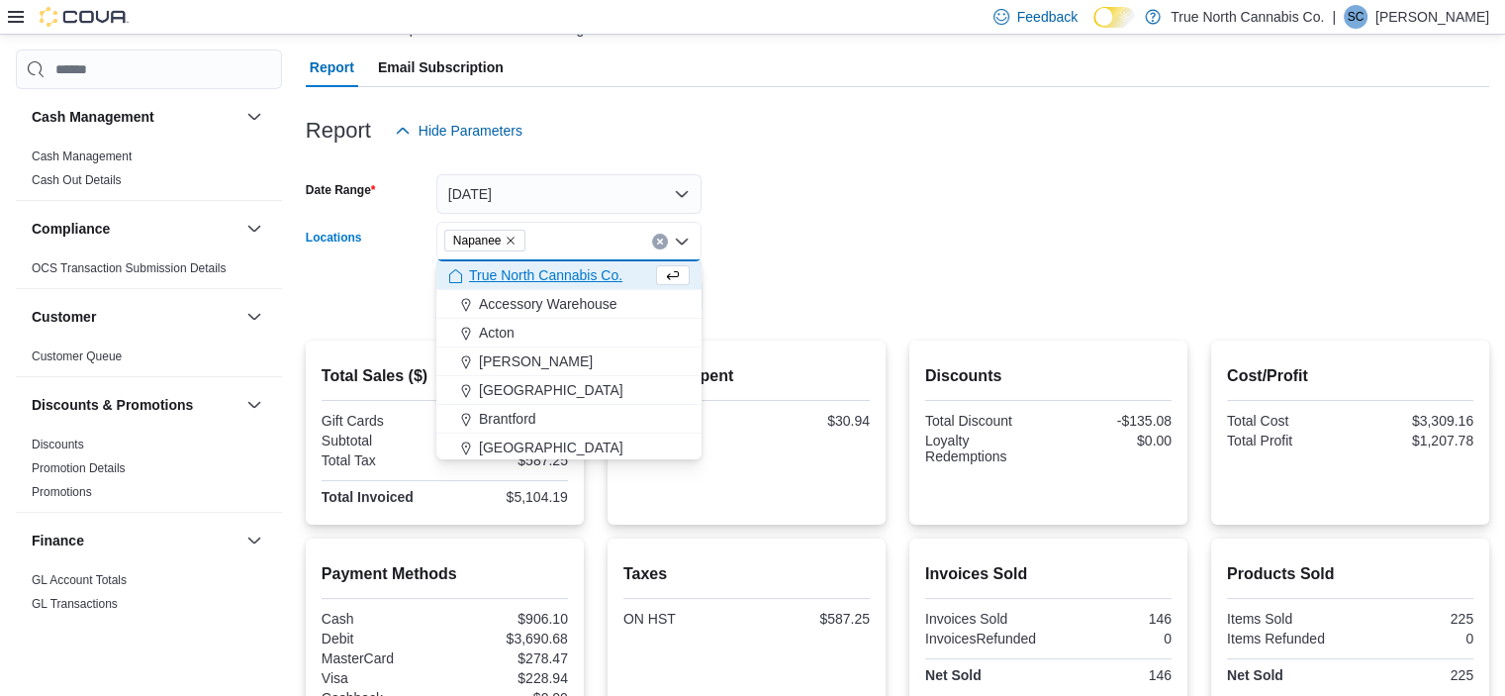
click at [808, 277] on form "Date Range Today Locations Napanee Combo box. Selected. Napanee. Press Backspac…" at bounding box center [898, 233] width 1184 height 166
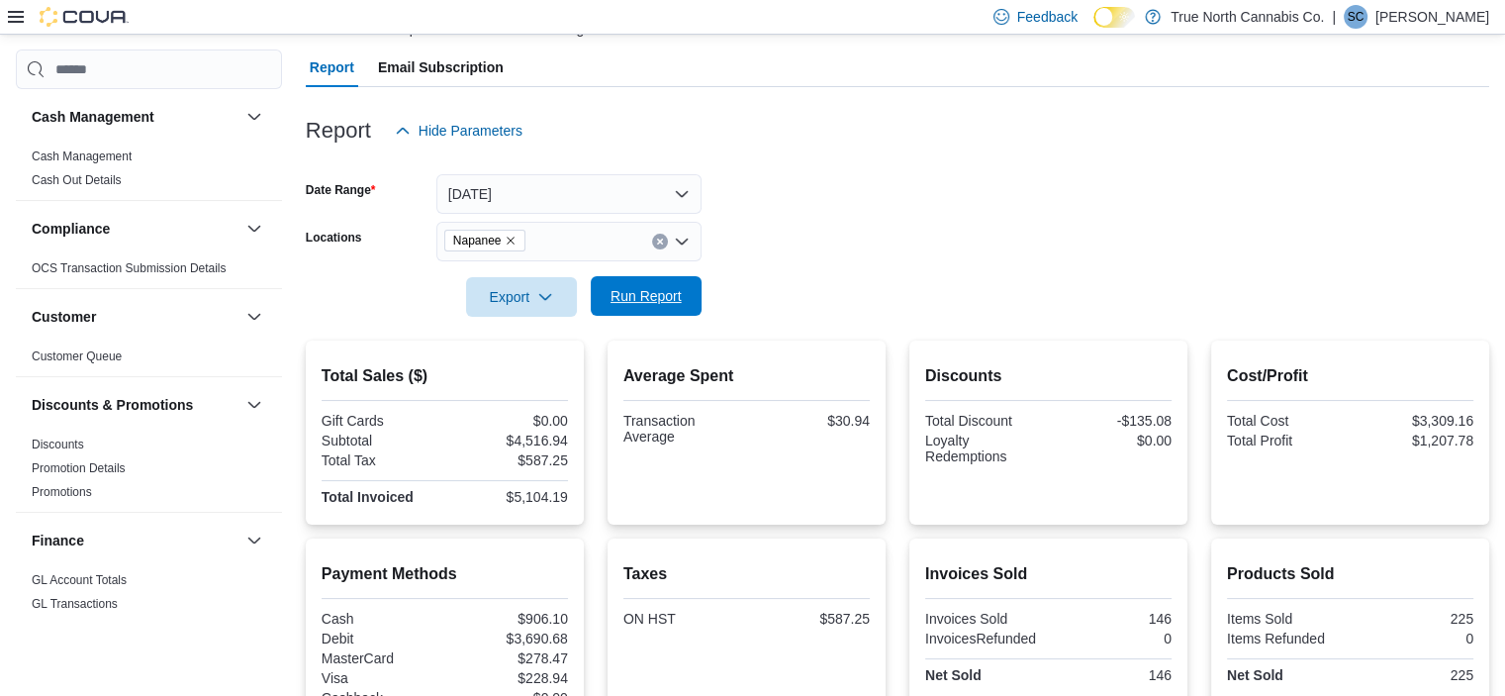
click at [633, 300] on span "Run Report" at bounding box center [646, 296] width 71 height 20
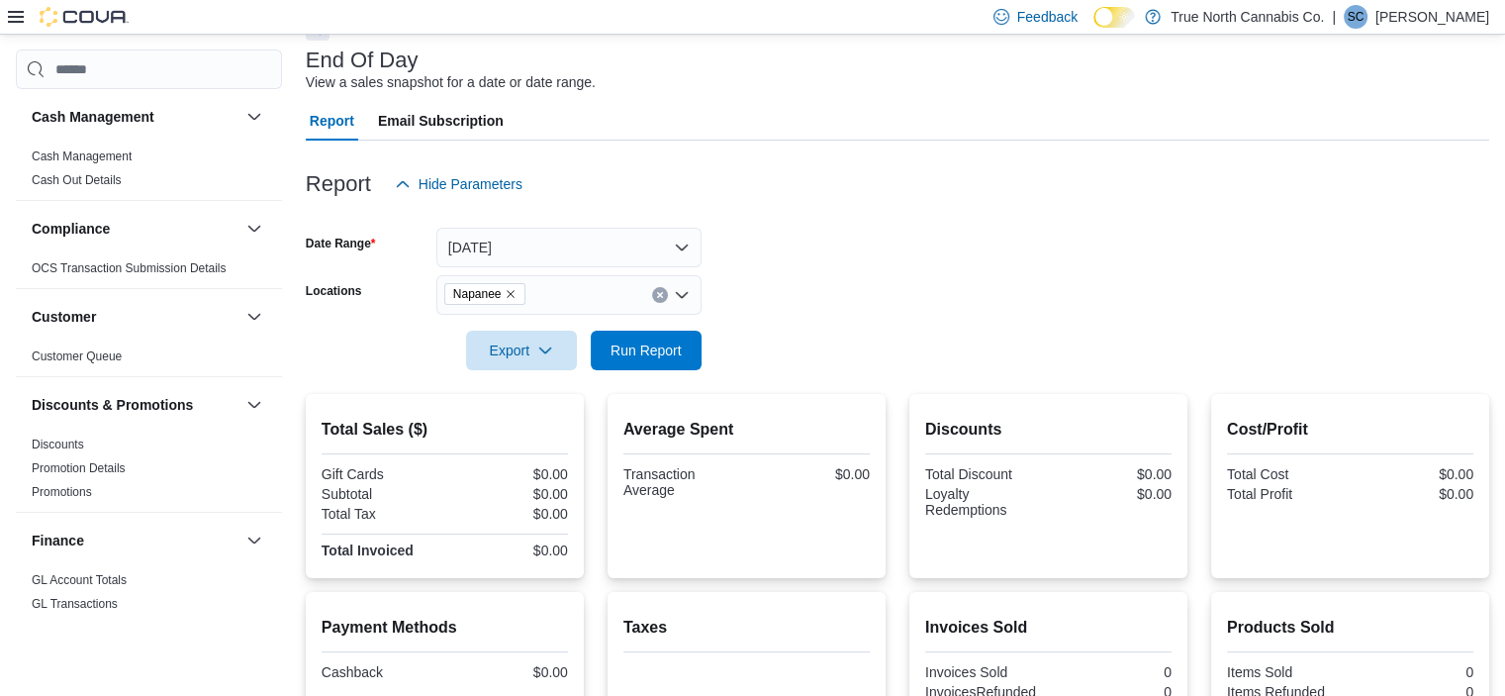
scroll to position [338, 0]
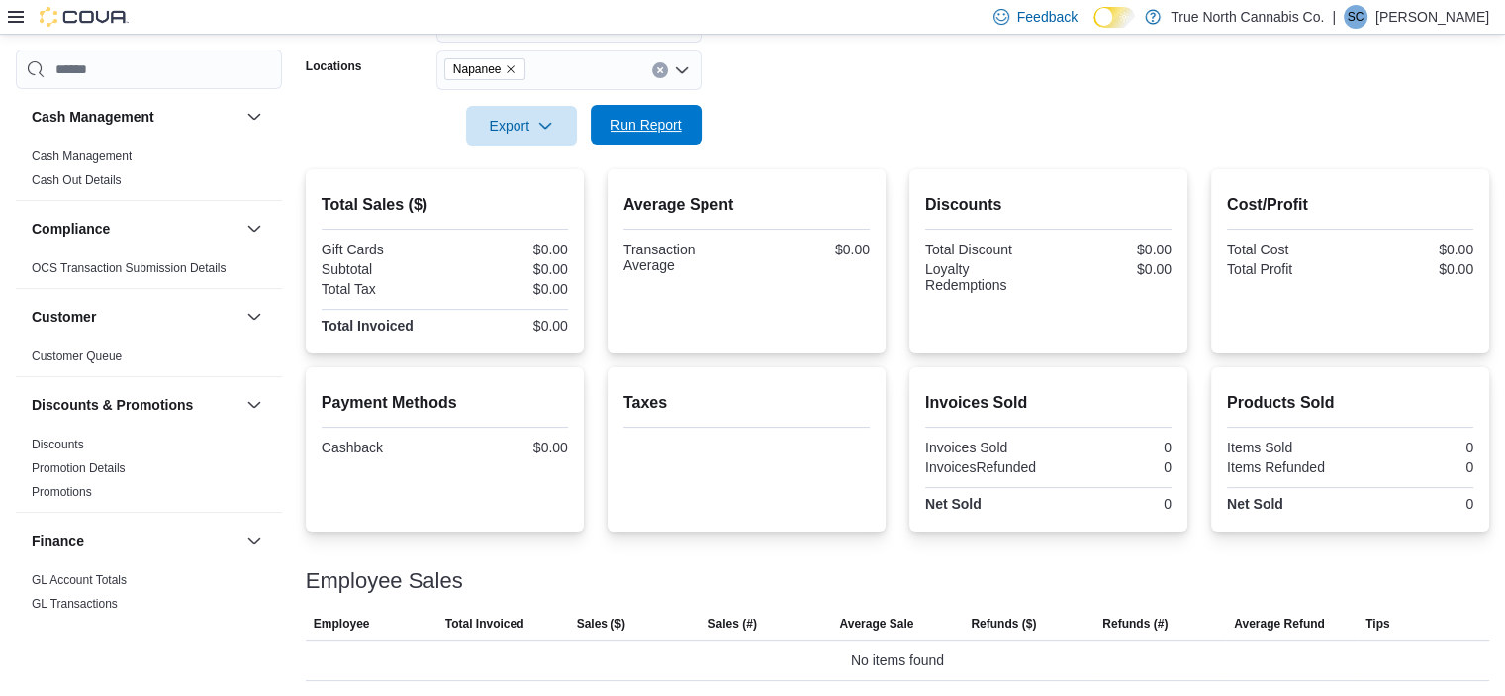
click at [661, 126] on span "Run Report" at bounding box center [646, 125] width 71 height 20
